Goal: Navigation & Orientation: Find specific page/section

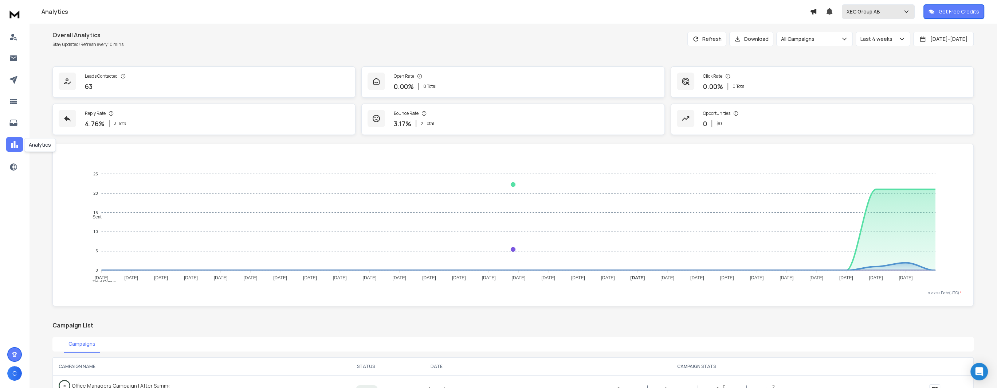
click at [871, 9] on p "XEC Group AB" at bounding box center [865, 11] width 36 height 7
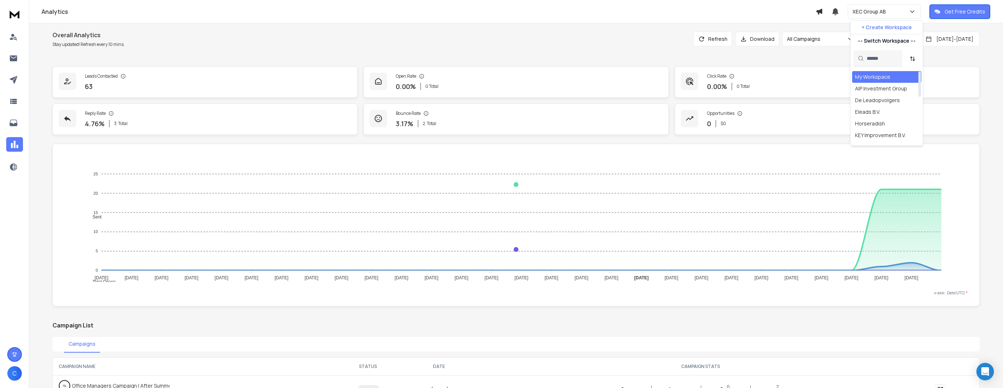
click at [870, 78] on div "My Workspace" at bounding box center [872, 76] width 35 height 7
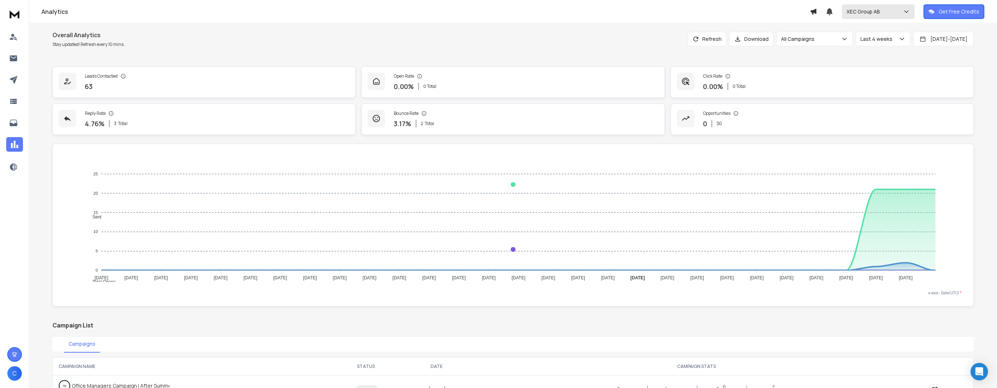
click at [861, 12] on p "XEC Group AB" at bounding box center [865, 11] width 36 height 7
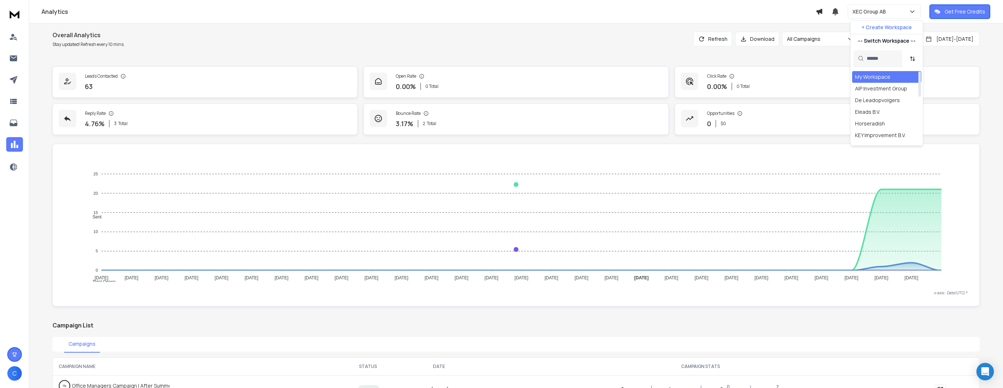
click at [860, 73] on div "My Workspace" at bounding box center [872, 76] width 35 height 7
click at [11, 81] on icon at bounding box center [13, 79] width 9 height 9
click at [13, 76] on icon at bounding box center [13, 79] width 9 height 9
